Goal: Book appointment/travel/reservation

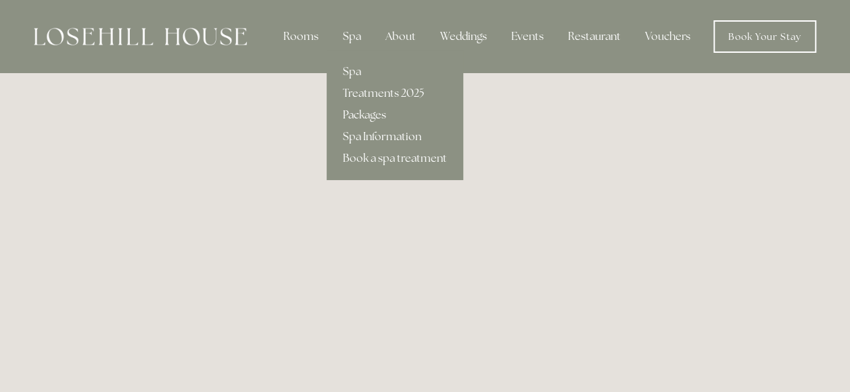
click at [358, 115] on link "Packages" at bounding box center [395, 115] width 137 height 22
